Goal: Information Seeking & Learning: Learn about a topic

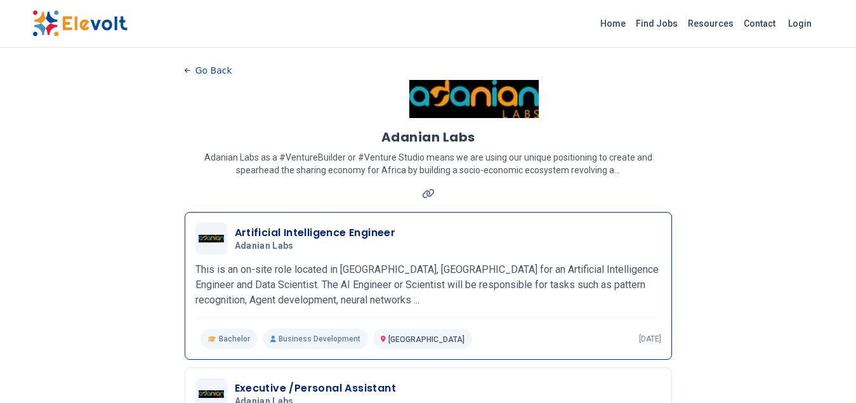
click at [312, 296] on p "This is an on-site role located in [GEOGRAPHIC_DATA], [GEOGRAPHIC_DATA] for an …" at bounding box center [428, 285] width 466 height 46
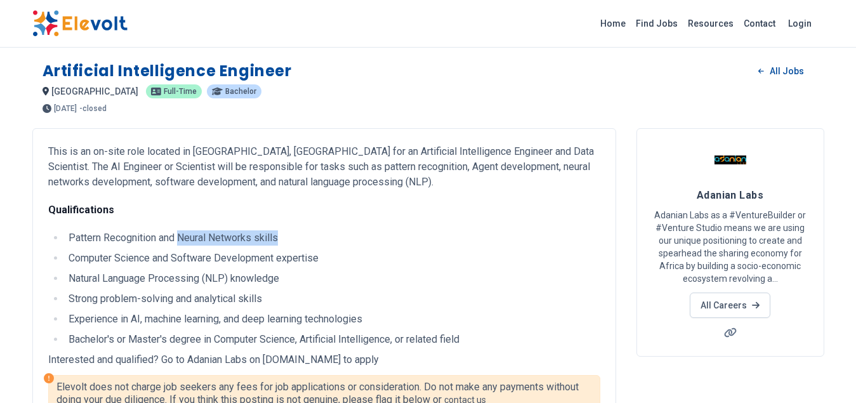
drag, startPoint x: 178, startPoint y: 239, endPoint x: 277, endPoint y: 237, distance: 98.4
click at [277, 237] on li "Pattern Recognition and Neural Networks skills" at bounding box center [333, 237] width 536 height 15
click at [190, 216] on p "Qualifications" at bounding box center [324, 209] width 552 height 15
drag, startPoint x: 69, startPoint y: 233, endPoint x: 277, endPoint y: 227, distance: 207.6
click at [277, 227] on div "This is an on-site role located in Nairobi County, Kenya for an Artificial Inte…" at bounding box center [324, 245] width 552 height 203
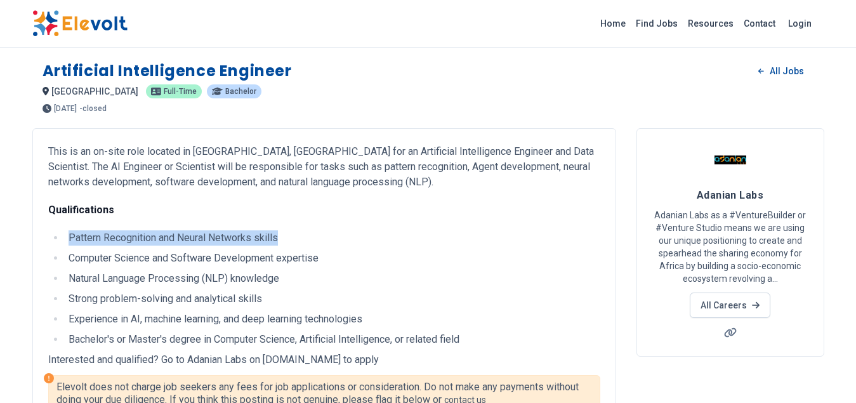
copy li "Pattern Recognition and Neural Networks skills"
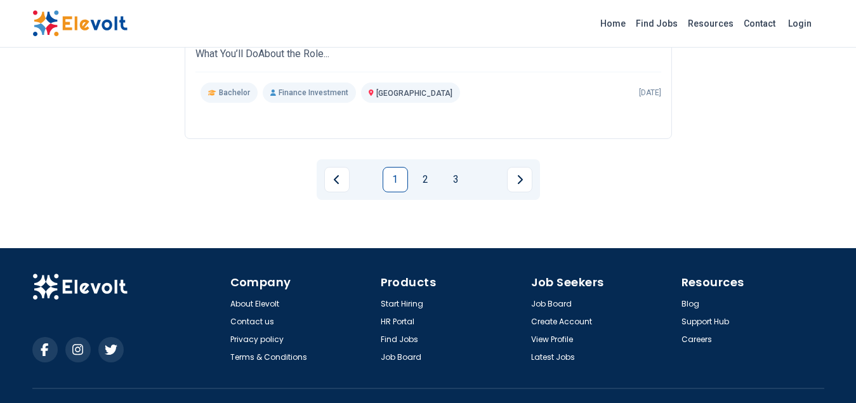
scroll to position [1586, 0]
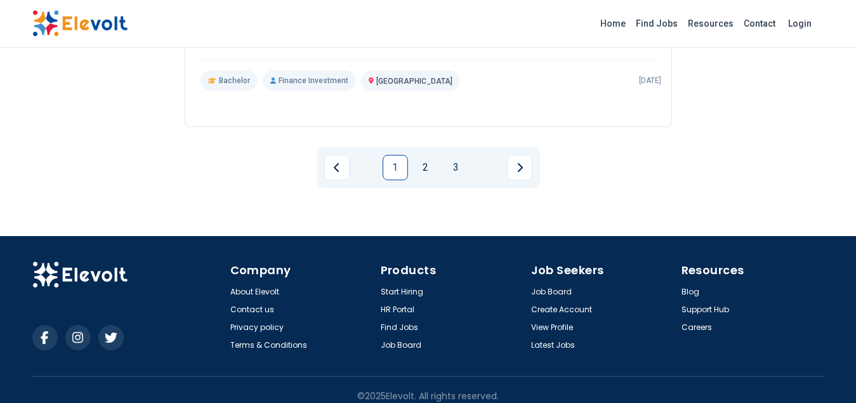
click at [424, 170] on link "2" at bounding box center [425, 167] width 25 height 25
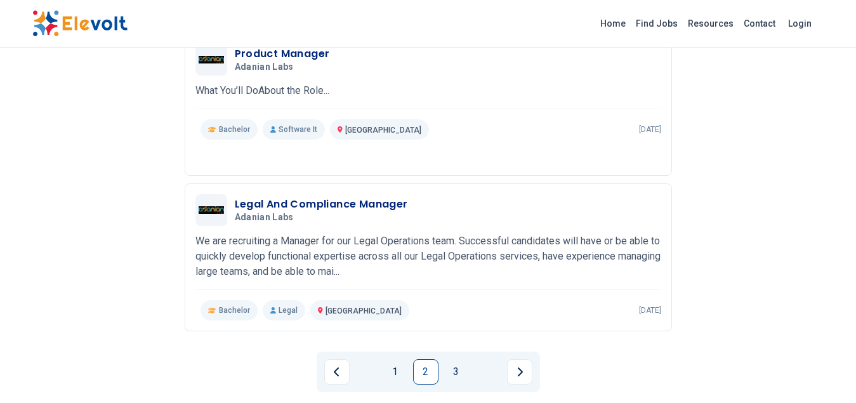
scroll to position [1459, 0]
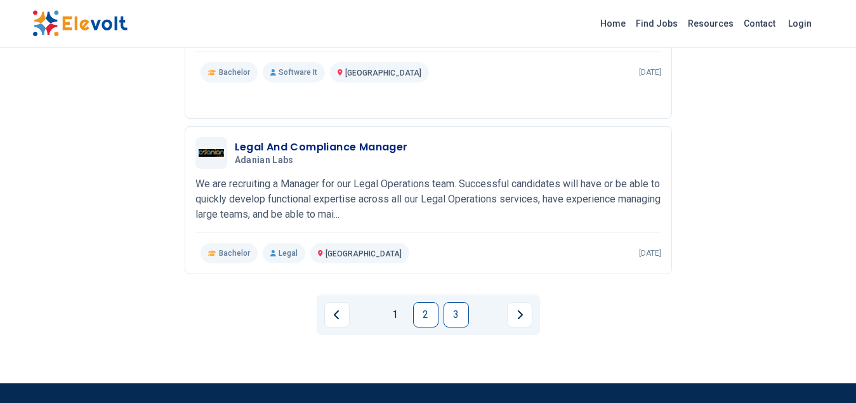
click at [453, 314] on link "3" at bounding box center [456, 314] width 25 height 25
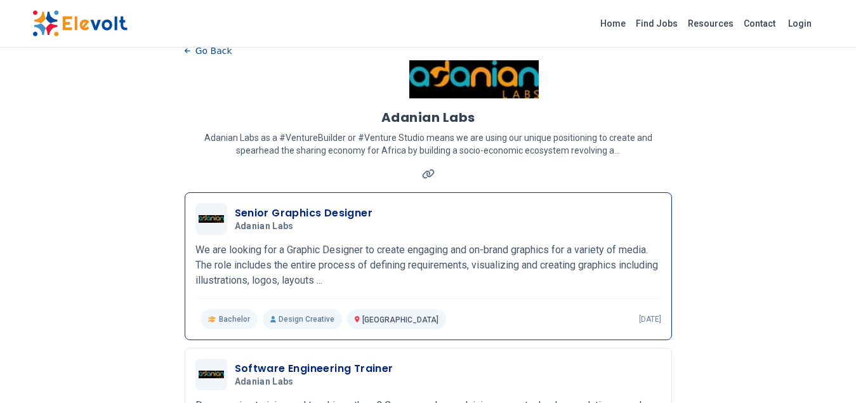
scroll to position [0, 0]
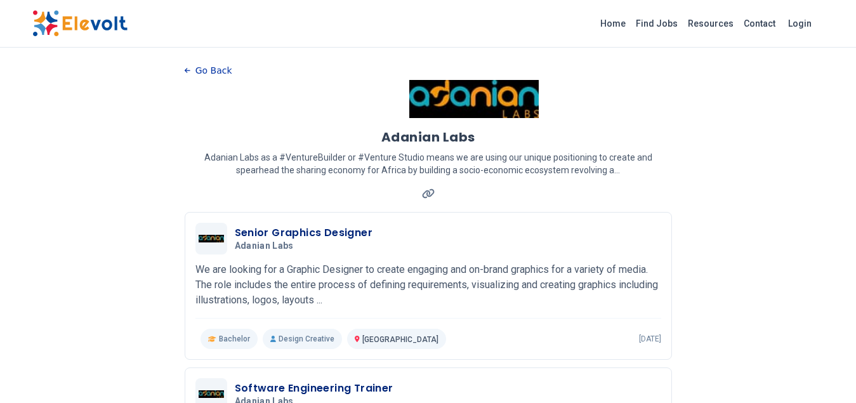
click at [206, 75] on button "Go Back" at bounding box center [209, 70] width 48 height 19
